Goal: Information Seeking & Learning: Learn about a topic

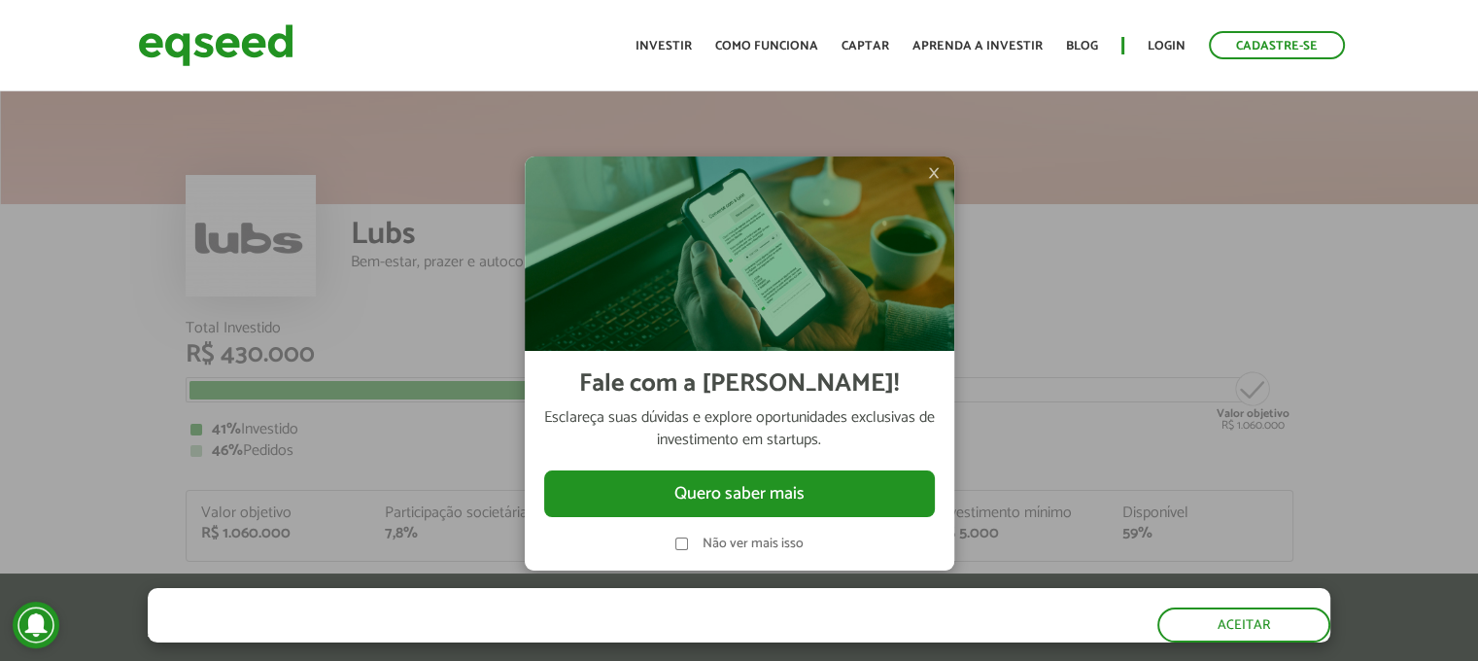
click at [933, 168] on span "×" at bounding box center [934, 172] width 12 height 23
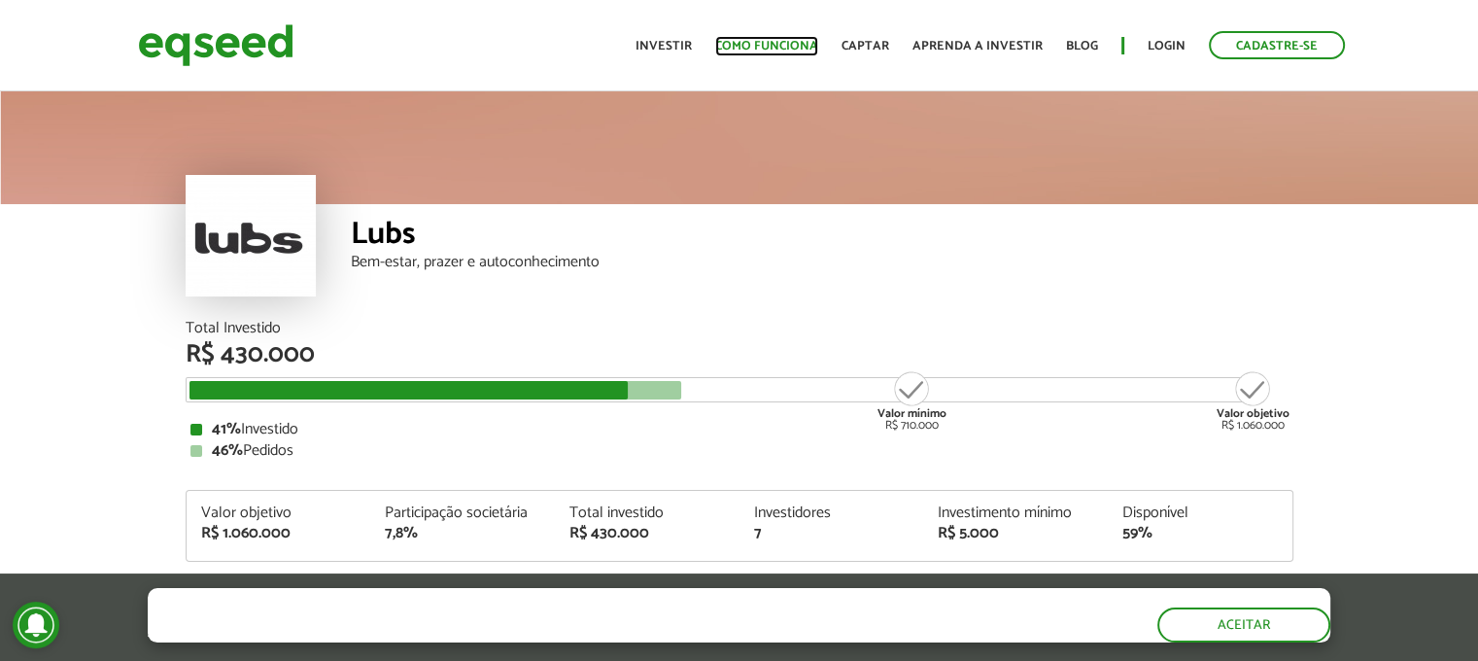
click at [746, 50] on link "Como funciona" at bounding box center [766, 46] width 103 height 13
